Goal: Task Accomplishment & Management: Use online tool/utility

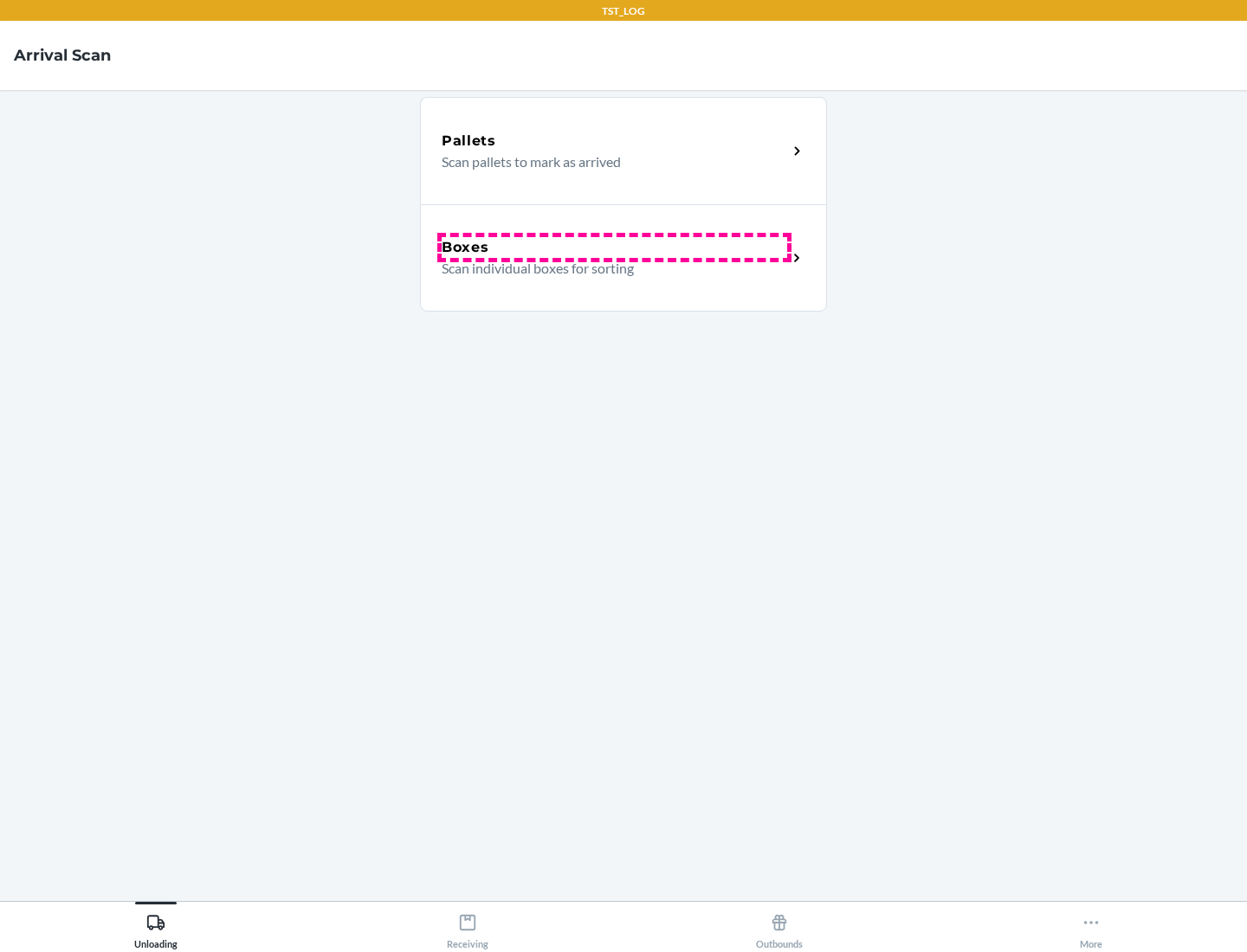
click at [614, 248] on div "Boxes" at bounding box center [614, 247] width 345 height 21
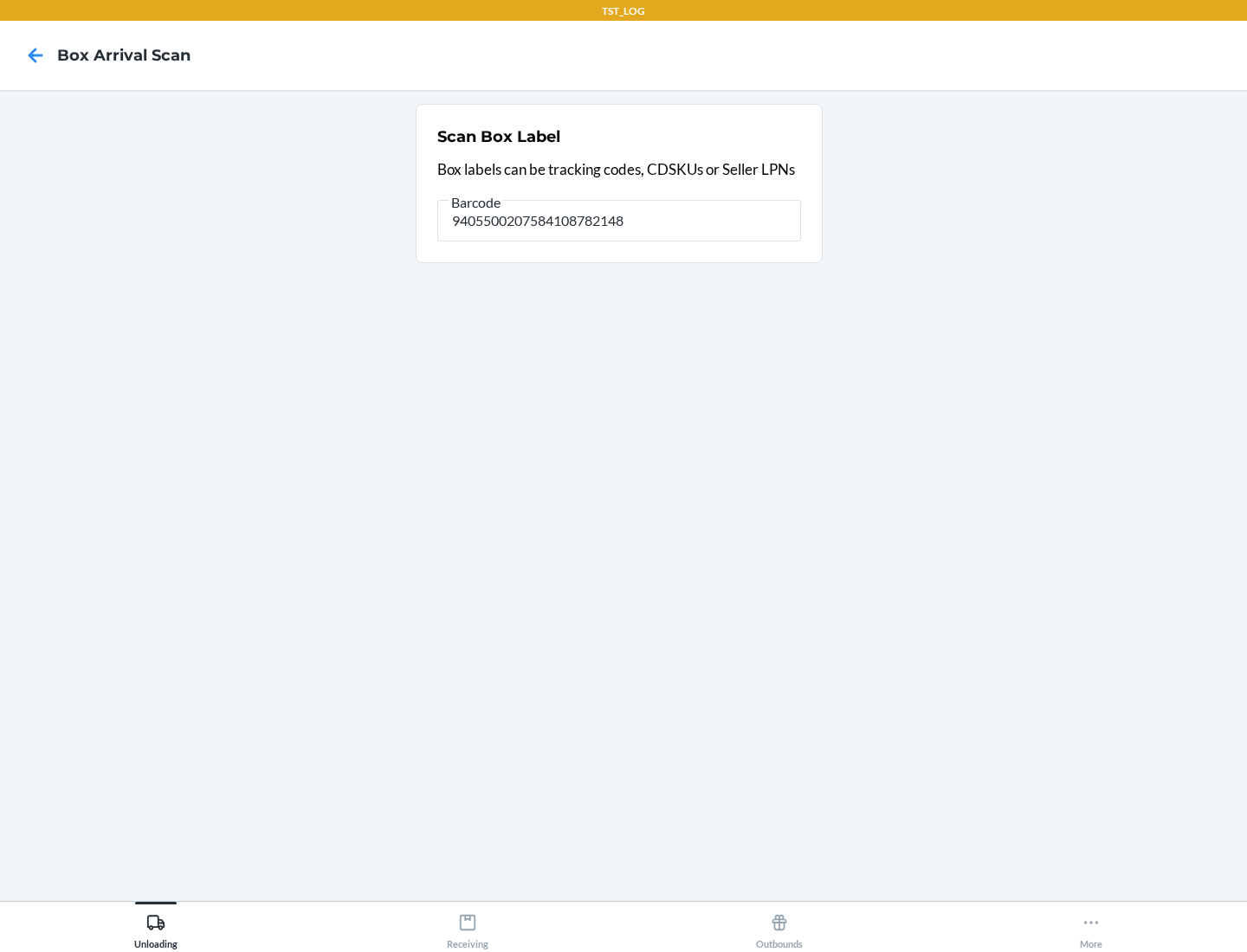
type input "9405500207584108782148"
